Goal: Information Seeking & Learning: Learn about a topic

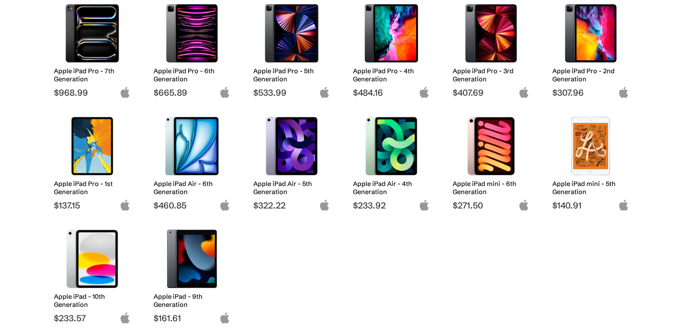
scroll to position [180, 0]
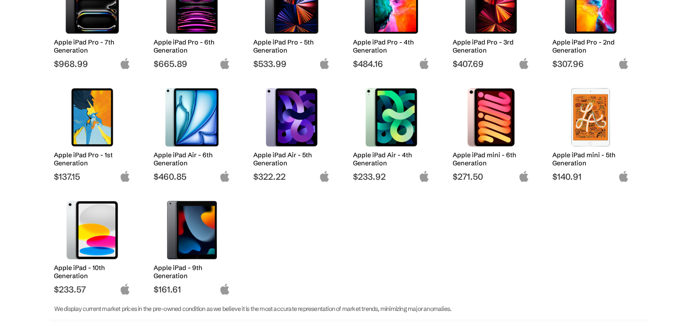
click at [93, 236] on img at bounding box center [92, 230] width 63 height 58
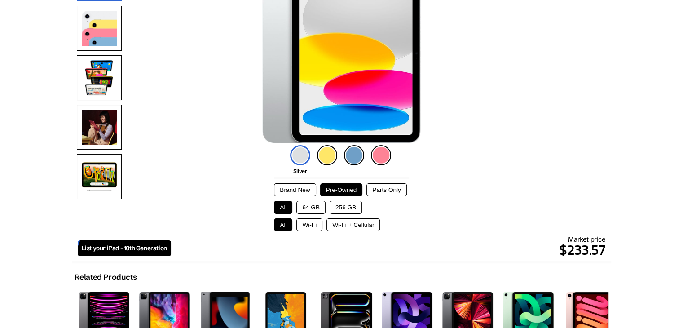
click at [300, 206] on button "64 GB" at bounding box center [311, 207] width 29 height 13
click at [305, 223] on button "Wi-Fi" at bounding box center [310, 224] width 26 height 13
click at [289, 184] on button "Brand New" at bounding box center [295, 189] width 42 height 13
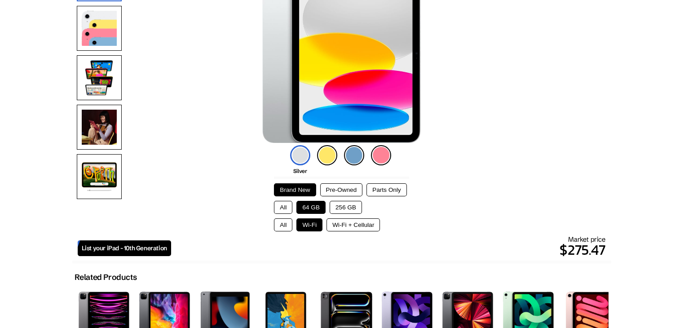
click at [327, 187] on button "Pre-Owned" at bounding box center [341, 189] width 43 height 13
